Goal: Information Seeking & Learning: Learn about a topic

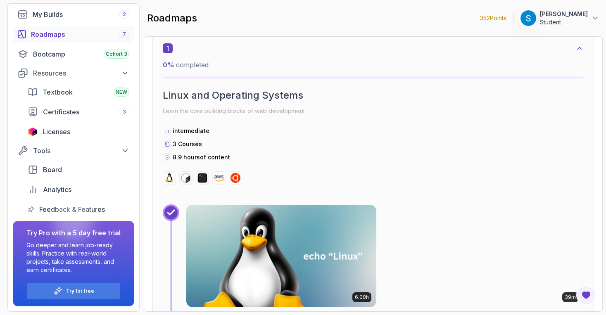
scroll to position [370, 0]
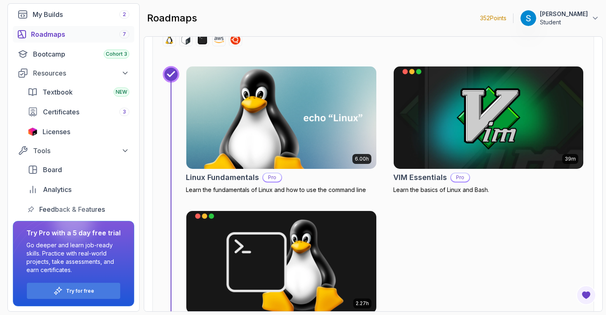
click at [44, 34] on div "Roadmaps 7" at bounding box center [80, 34] width 98 height 10
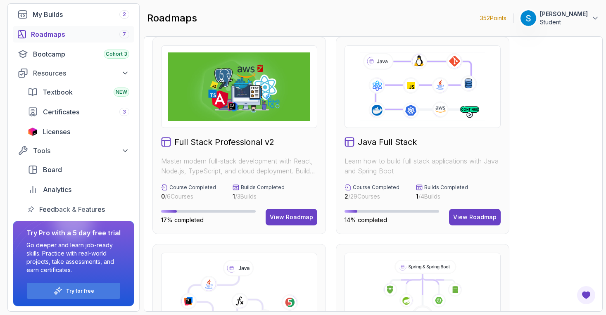
scroll to position [10, 0]
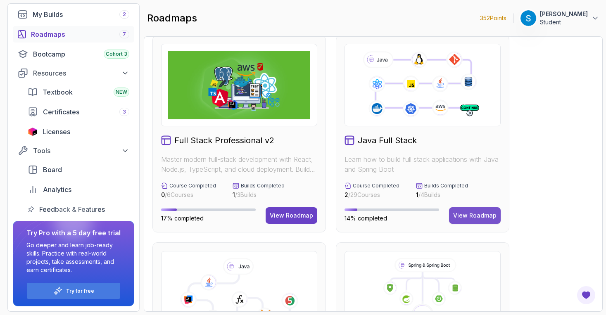
click at [486, 216] on div "View Roadmap" at bounding box center [474, 216] width 43 height 8
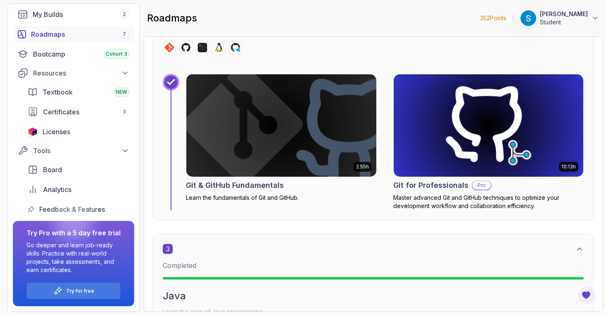
scroll to position [841, 0]
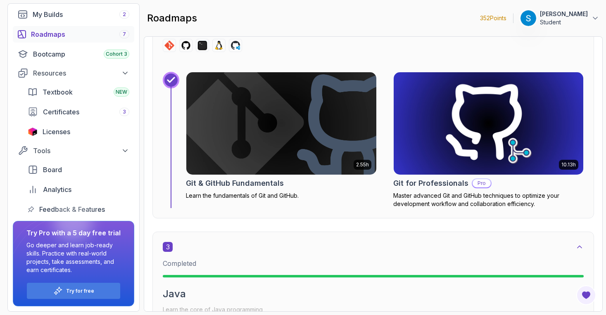
click at [318, 107] on img at bounding box center [281, 123] width 199 height 107
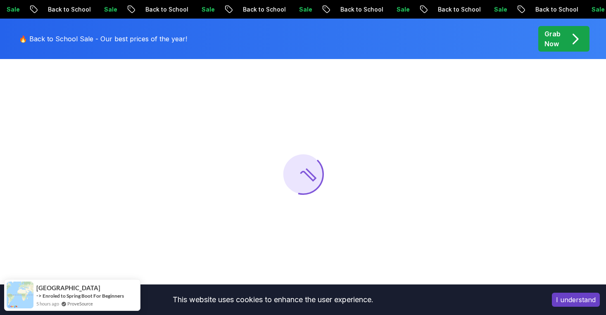
scroll to position [75, 0]
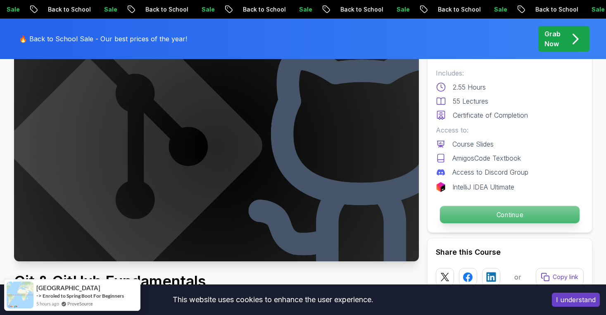
click at [502, 215] on p "Continue" at bounding box center [510, 214] width 140 height 17
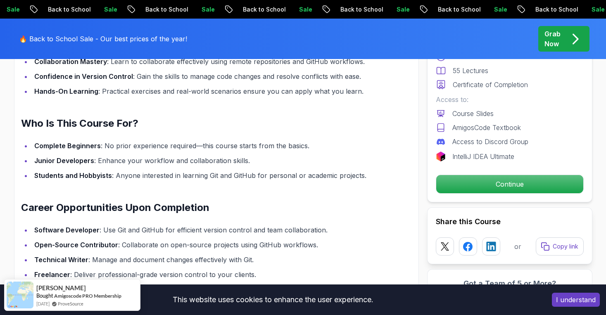
scroll to position [747, 0]
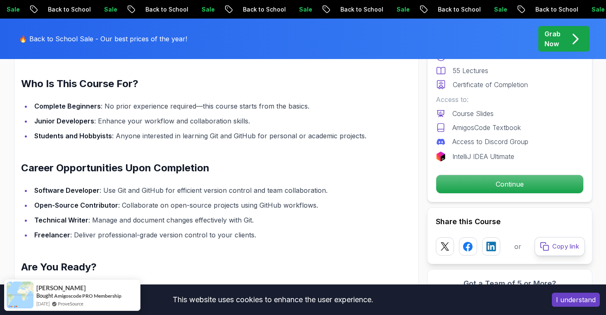
click at [568, 246] on p "Copy link" at bounding box center [566, 247] width 27 height 9
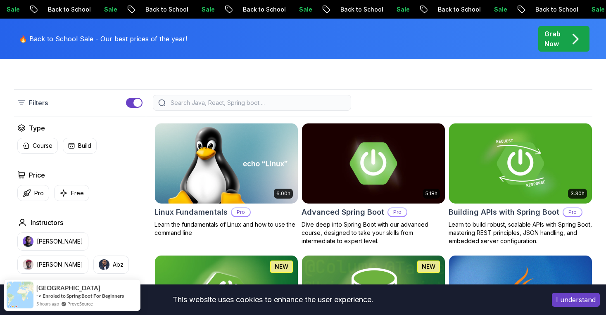
scroll to position [190, 0]
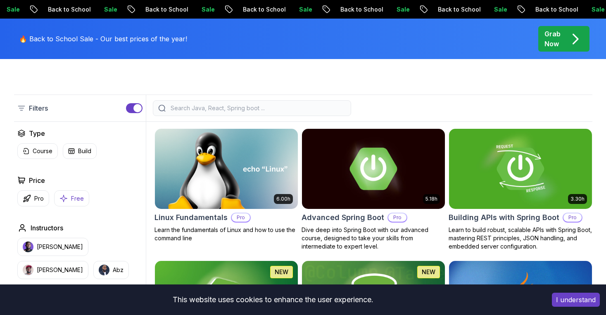
click at [64, 203] on button "Free" at bounding box center [71, 199] width 35 height 16
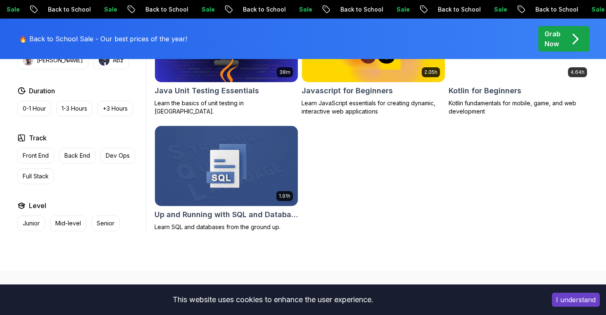
scroll to position [586, 0]
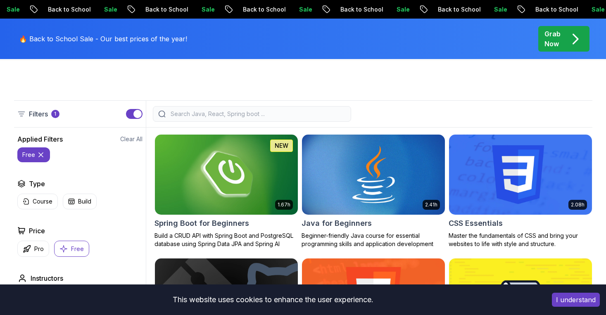
scroll to position [0, 0]
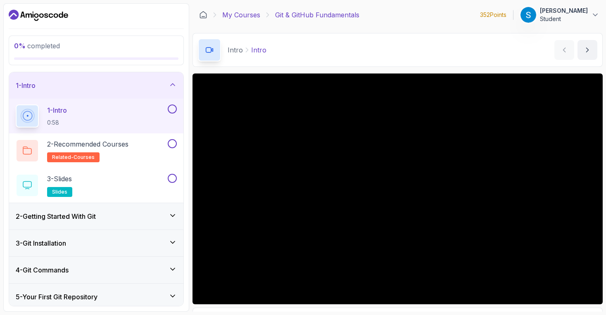
click at [252, 16] on link "My Courses" at bounding box center [241, 15] width 38 height 10
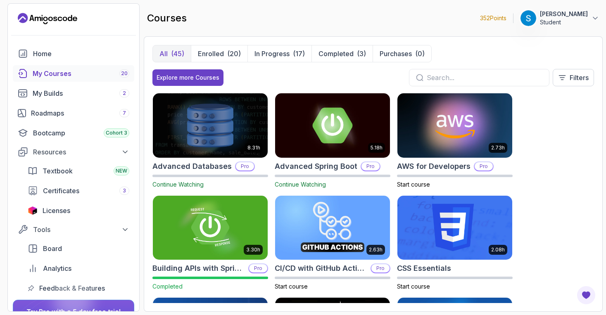
click at [311, 152] on img at bounding box center [332, 125] width 121 height 67
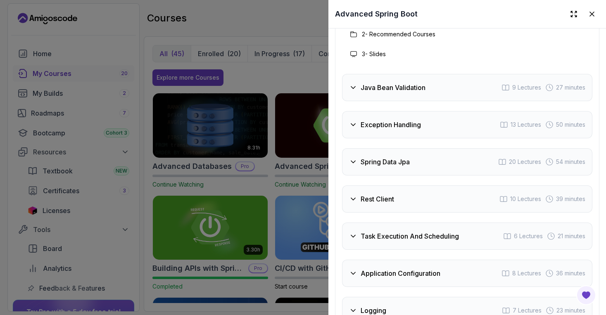
scroll to position [1676, 0]
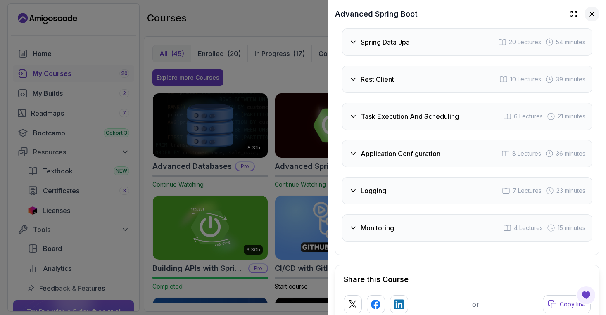
click at [594, 11] on icon at bounding box center [592, 14] width 8 height 8
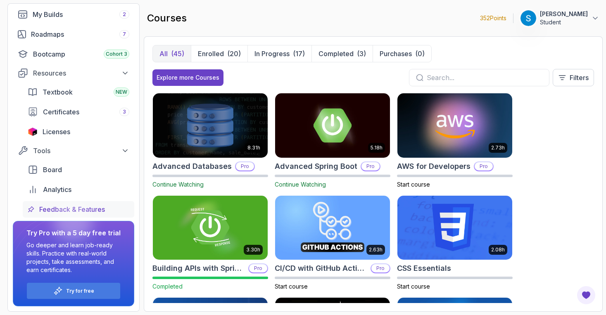
scroll to position [0, 0]
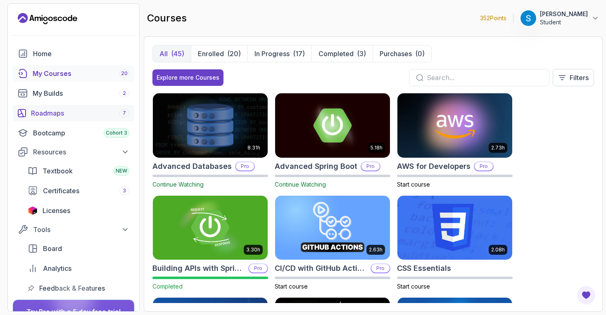
click at [48, 114] on div "Roadmaps 7" at bounding box center [80, 113] width 98 height 10
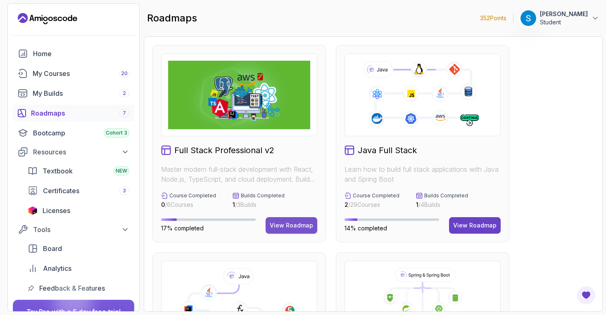
click at [287, 225] on div "View Roadmap" at bounding box center [291, 226] width 43 height 8
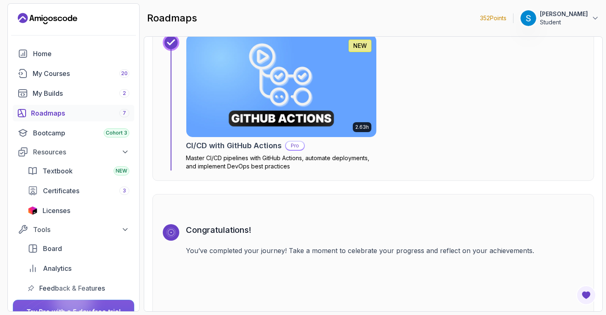
scroll to position [2591, 0]
